Goal: Find specific page/section: Find specific page/section

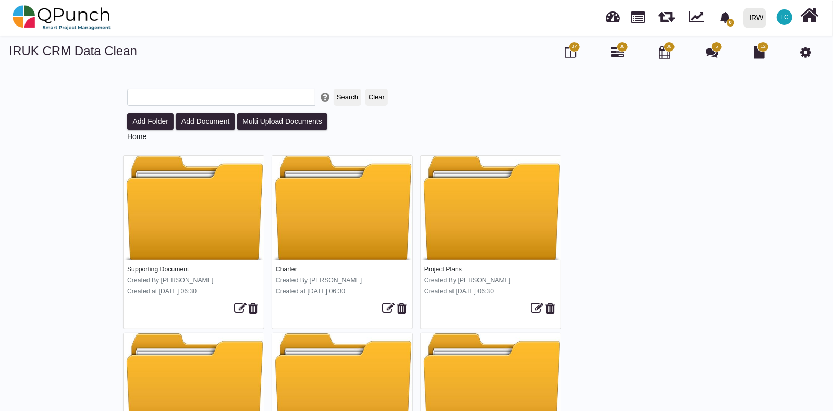
click at [619, 45] on span "38" at bounding box center [622, 47] width 11 height 10
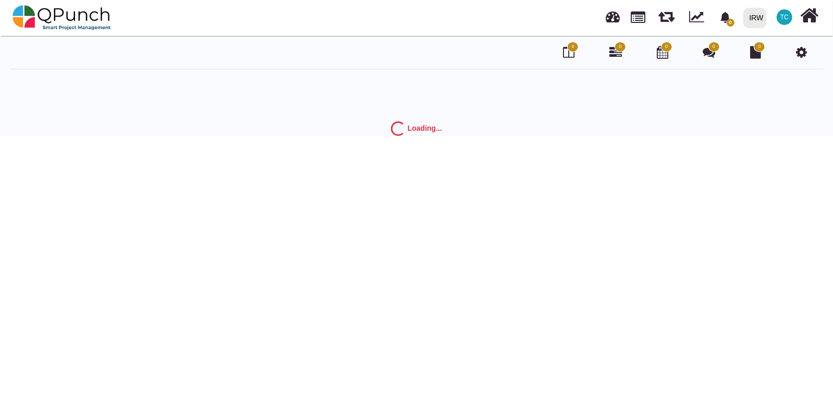
click at [569, 48] on span "0" at bounding box center [572, 47] width 11 height 10
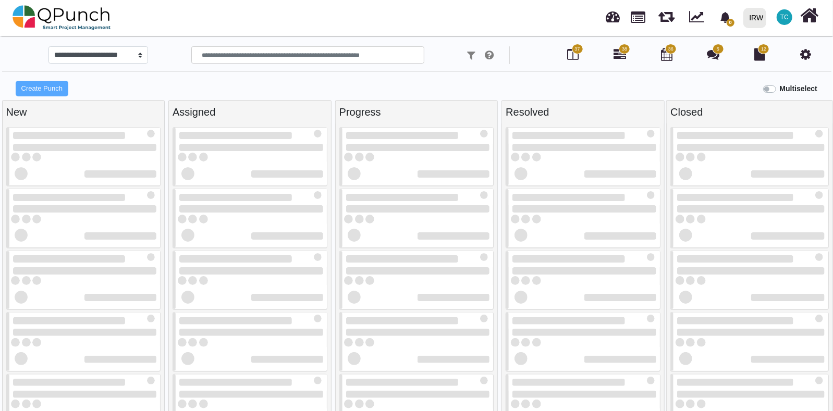
select select
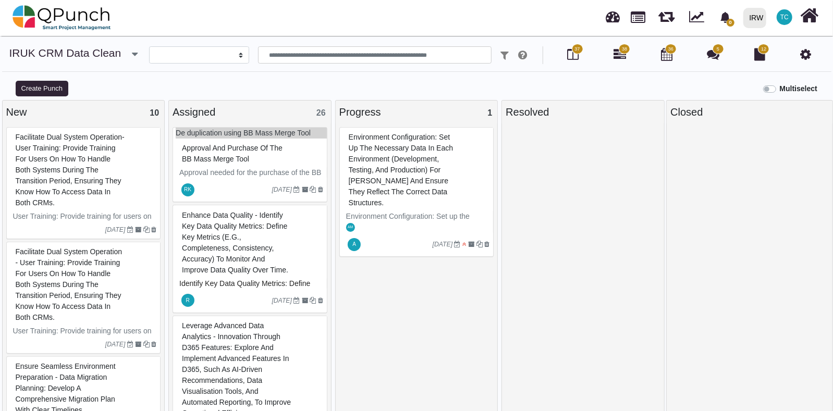
drag, startPoint x: 829, startPoint y: 155, endPoint x: 832, endPoint y: 177, distance: 21.5
click at [832, 177] on div at bounding box center [750, 268] width 166 height 289
click at [327, 246] on div "De duplication using BB Mass Merge Tool Approval and Purchase of the BB Mass Me…" at bounding box center [250, 268] width 162 height 289
drag, startPoint x: 327, startPoint y: 246, endPoint x: 324, endPoint y: 283, distance: 36.6
click at [324, 283] on div "De duplication using BB Mass Merge Tool Approval and Purchase of the BB Mass Me…" at bounding box center [250, 268] width 162 height 289
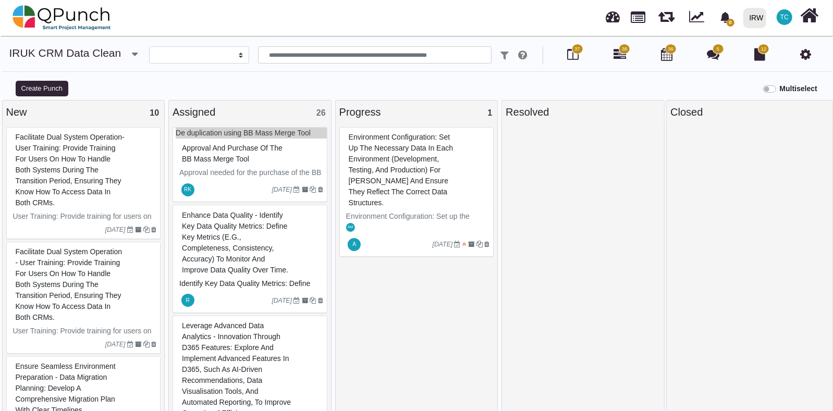
click at [327, 298] on div "De duplication using BB Mass Merge Tool Approval and Purchase of the BB Mass Me…" at bounding box center [250, 268] width 162 height 289
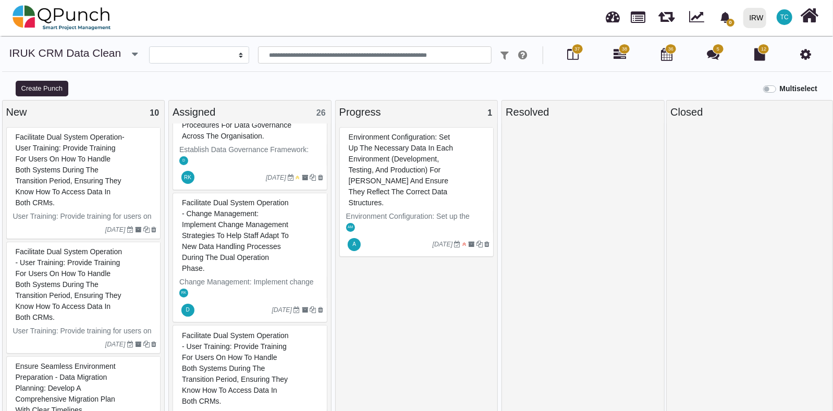
scroll to position [1355, 0]
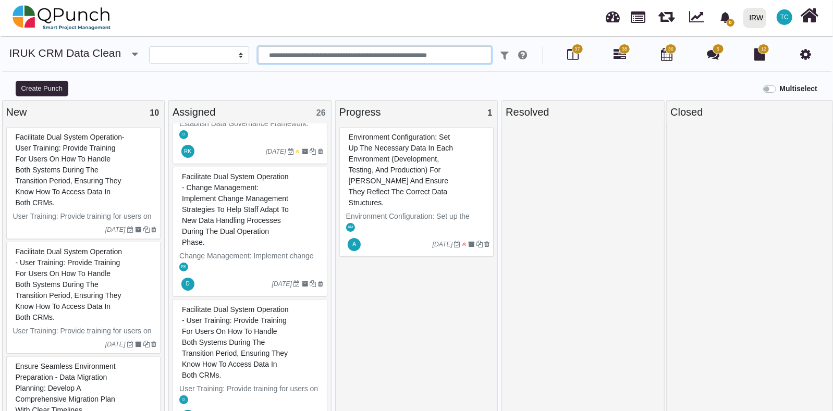
click at [280, 54] on input "text" at bounding box center [374, 55] width 233 height 18
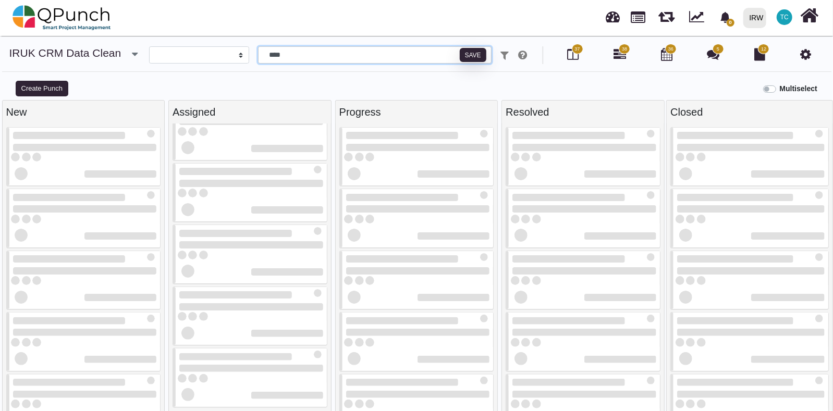
scroll to position [7, 0]
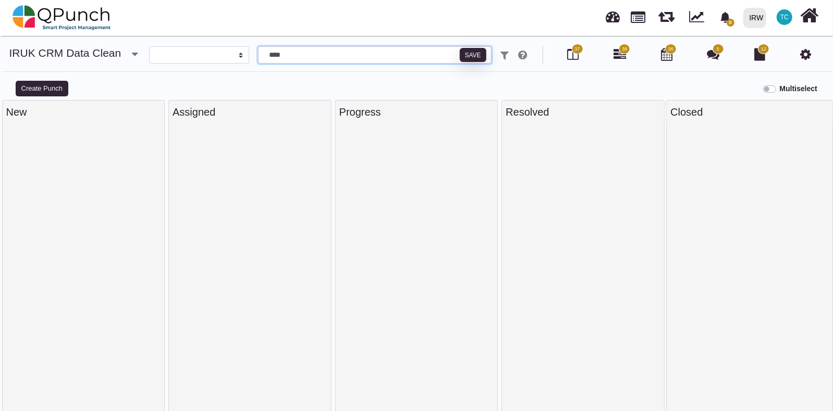
click at [299, 58] on input "****" at bounding box center [374, 55] width 233 height 18
type input "*"
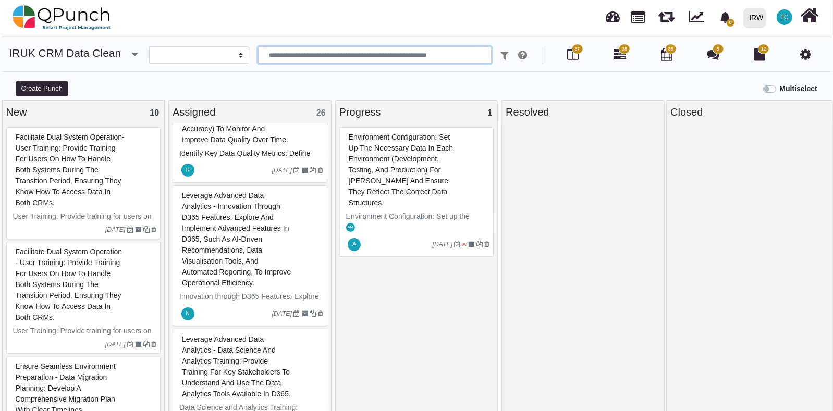
scroll to position [149, 0]
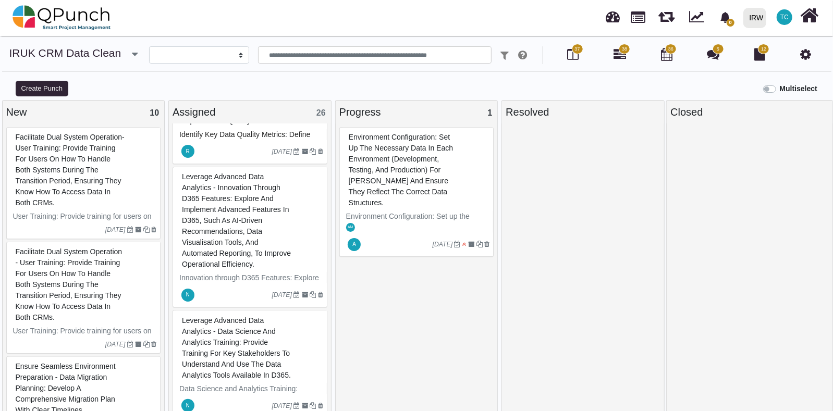
drag, startPoint x: 333, startPoint y: 154, endPoint x: 336, endPoint y: 167, distance: 13.3
click at [336, 167] on div "Progress 1 Environment Configuration: Set up the necessary data in each environ…" at bounding box center [416, 261] width 167 height 322
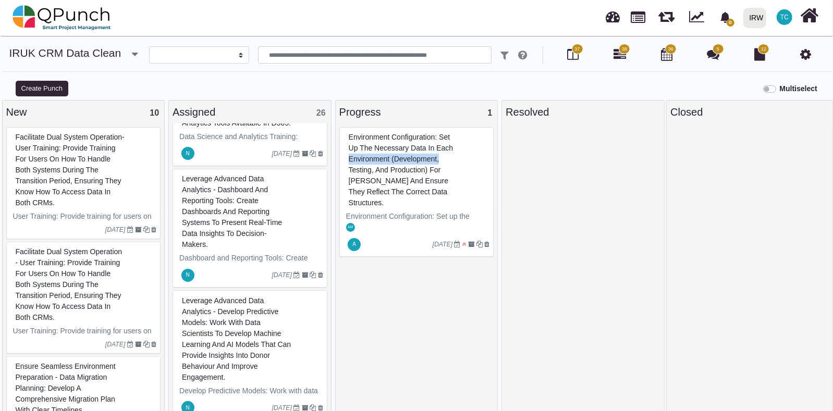
scroll to position [607, 0]
